Goal: Navigation & Orientation: Find specific page/section

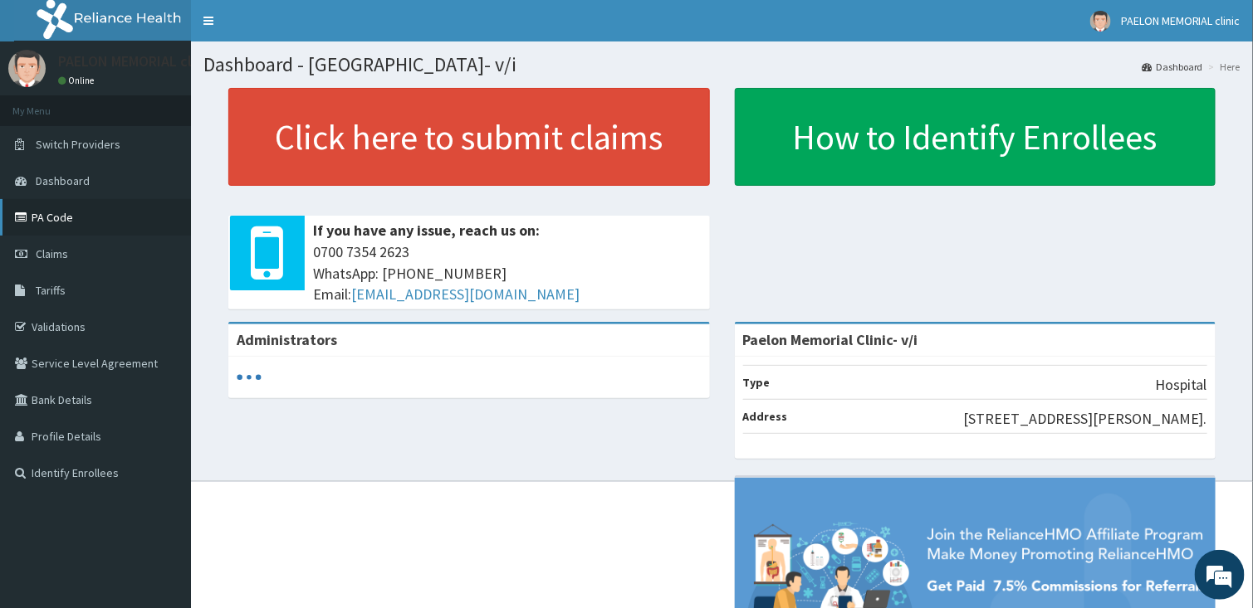
click at [53, 215] on link "PA Code" at bounding box center [95, 217] width 191 height 37
click at [74, 219] on link "PA Code" at bounding box center [95, 217] width 191 height 37
